Goal: Information Seeking & Learning: Learn about a topic

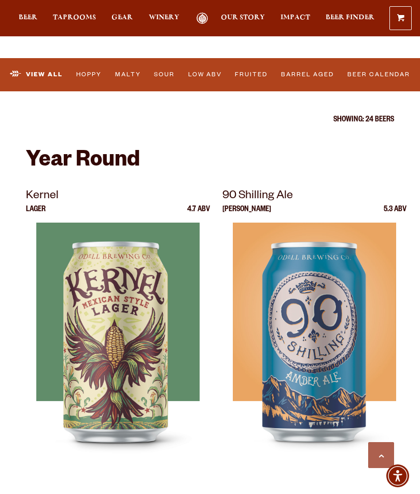
scroll to position [332, 0]
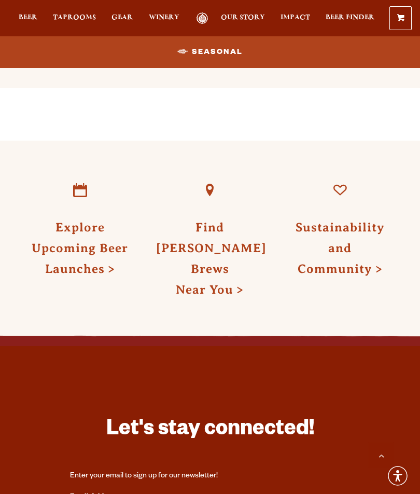
scroll to position [986, 0]
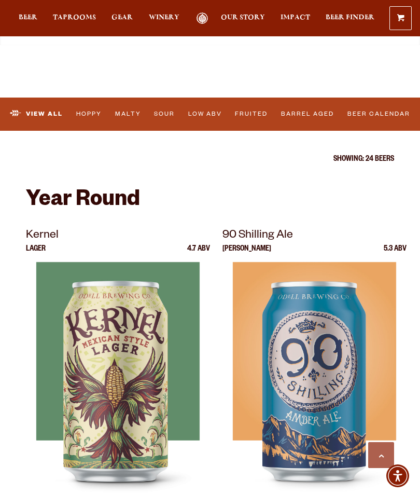
scroll to position [219, 0]
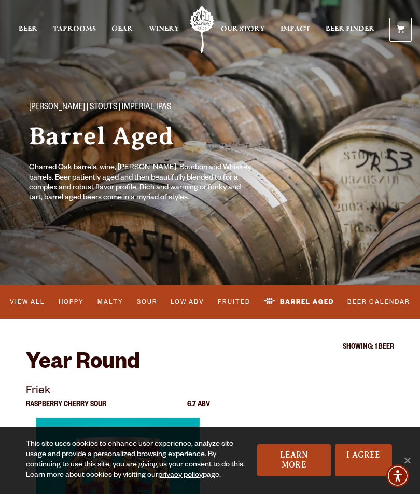
click at [110, 307] on link "Malty" at bounding box center [110, 302] width 33 height 22
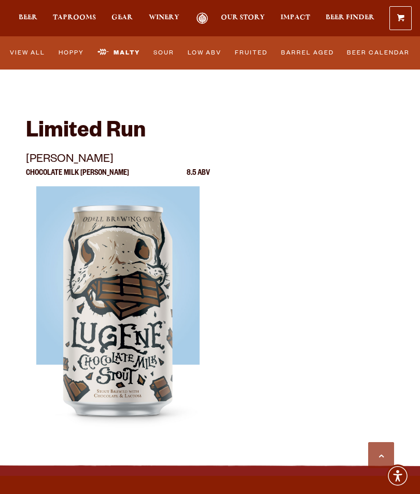
scroll to position [1240, 0]
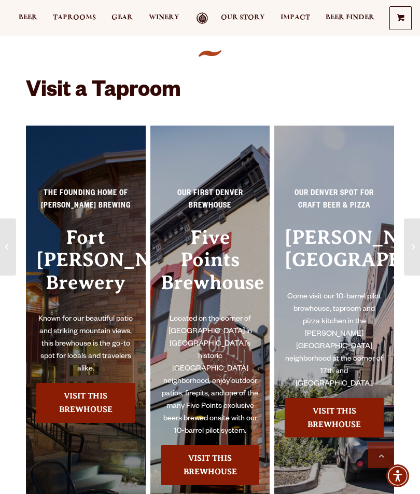
scroll to position [1089, 0]
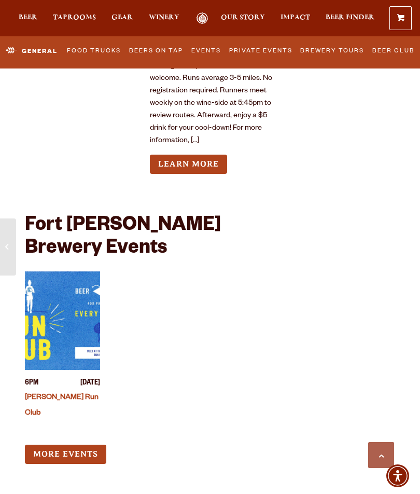
scroll to position [4950, 0]
